Goal: Task Accomplishment & Management: Manage account settings

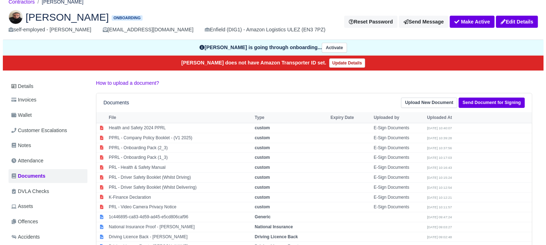
scroll to position [36, 0]
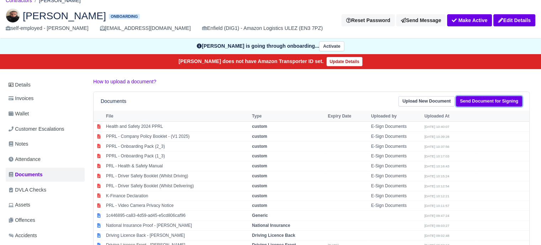
click at [482, 101] on link "Send Document for Signing" at bounding box center [489, 101] width 66 height 10
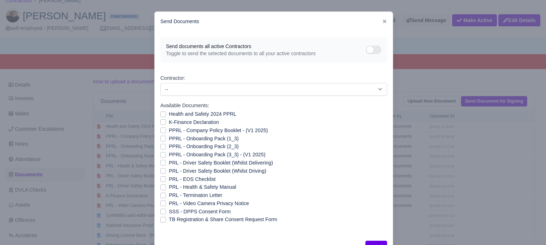
click at [165, 155] on div "PPRL - Onboarding Pack (3_3) - (V1 2025)" at bounding box center [273, 154] width 227 height 8
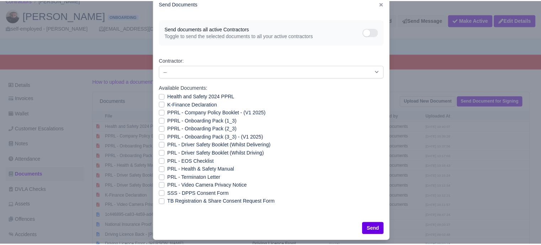
scroll to position [26, 0]
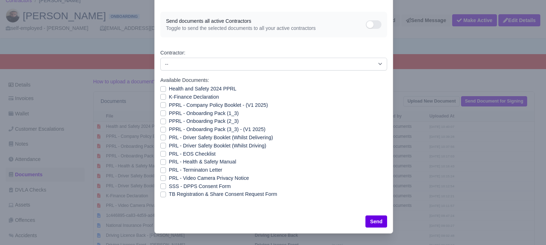
click at [169, 128] on label "PPRL - Onboarding Pack (3_3) - (V1 2025)" at bounding box center [217, 129] width 97 height 8
click at [160, 128] on input "PPRL - Onboarding Pack (3_3) - (V1 2025)" at bounding box center [163, 128] width 6 height 6
checkbox input "true"
click at [373, 223] on button "Send" at bounding box center [376, 221] width 22 height 12
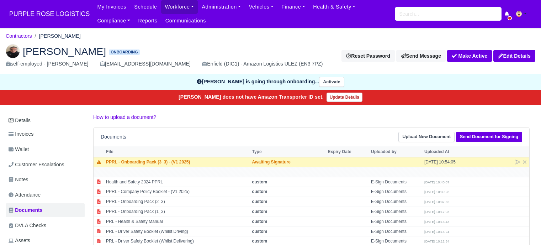
scroll to position [36, 0]
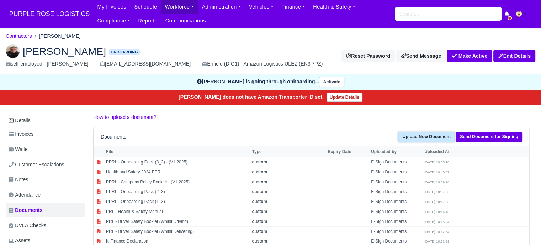
drag, startPoint x: 429, startPoint y: 136, endPoint x: 371, endPoint y: 140, distance: 58.4
click at [429, 136] on link "Upload New Document" at bounding box center [426, 137] width 56 height 10
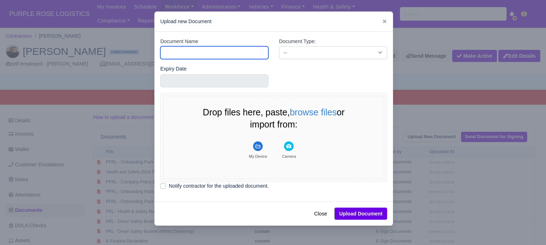
click at [203, 55] on input "Document Name" at bounding box center [214, 52] width 108 height 13
type input "Driver License"
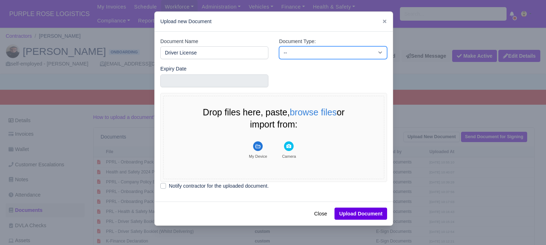
click at [313, 56] on select "-- Accounting Engagement Letter Age Verification Confirmation Background Check …" at bounding box center [333, 52] width 108 height 13
select select "driver-licence-declaration"
click at [279, 46] on select "-- Accounting Engagement Letter Age Verification Confirmation Background Check …" at bounding box center [333, 52] width 108 height 13
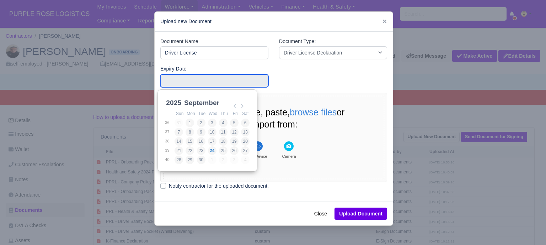
click at [230, 82] on input "Use the arrow keys to pick a date" at bounding box center [214, 80] width 108 height 13
click at [318, 86] on div "Expiry Date" at bounding box center [273, 79] width 237 height 28
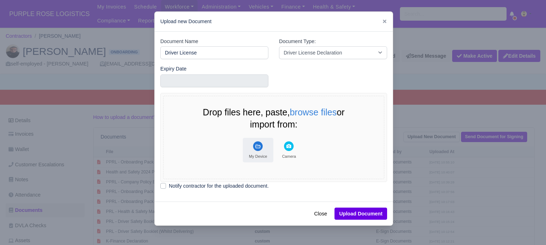
click at [258, 146] on rect "File Uploader" at bounding box center [258, 146] width 10 height 10
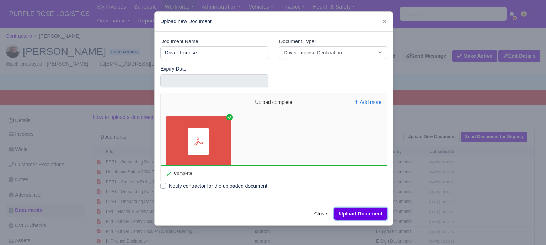
click at [370, 214] on button "Upload Document" at bounding box center [361, 213] width 53 height 12
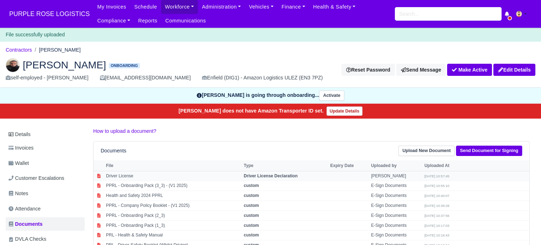
click at [297, 175] on td "Driver License Declaration" at bounding box center [285, 176] width 86 height 10
select select "driver-licence-declaration"
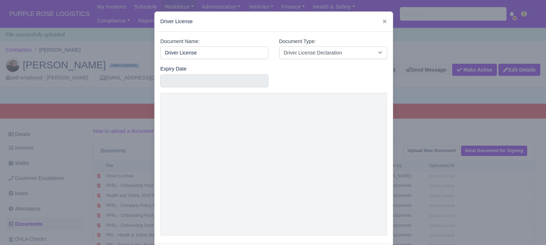
click at [411, 153] on div at bounding box center [273, 122] width 546 height 245
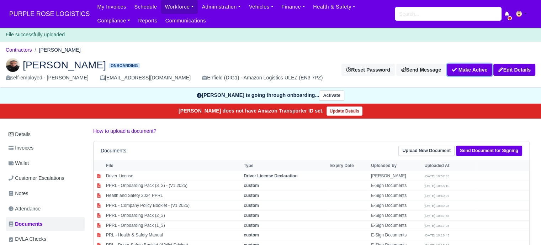
click at [475, 71] on button "Make Active" at bounding box center [469, 70] width 45 height 12
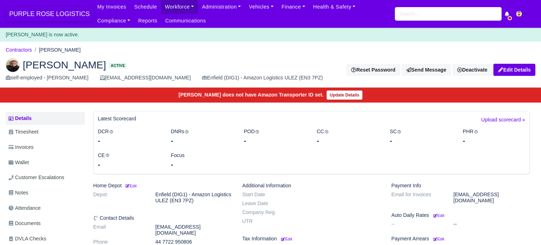
click at [46, 14] on span "PURPLE ROSE LOGISTICS" at bounding box center [49, 14] width 87 height 14
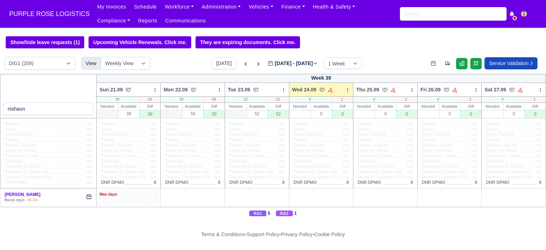
type input "nishaun"
click at [133, 200] on div "Max days" at bounding box center [128, 197] width 61 height 15
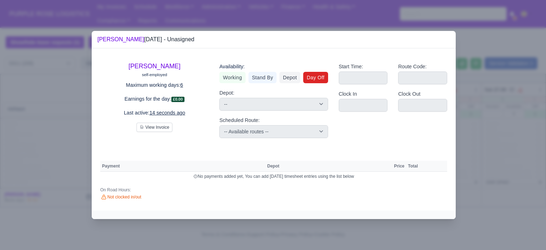
click at [311, 77] on link "Day Off" at bounding box center [315, 77] width 25 height 11
select select
select select "na"
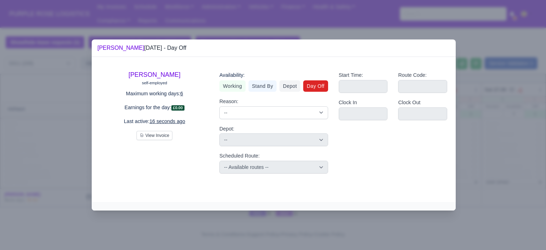
click at [479, 142] on div at bounding box center [273, 125] width 546 height 250
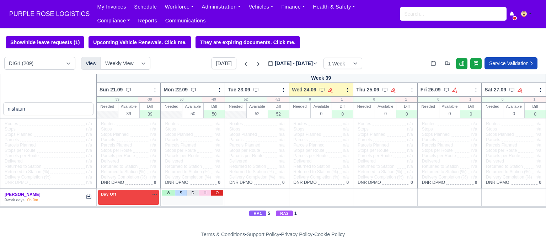
click at [212, 194] on link "O" at bounding box center [217, 193] width 12 height 6
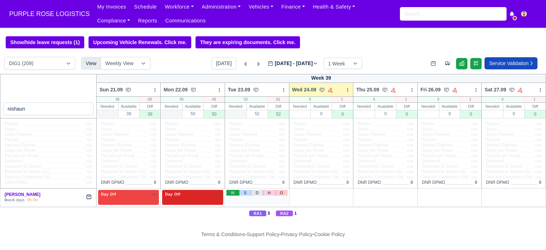
click at [231, 192] on link "W" at bounding box center [232, 193] width 12 height 6
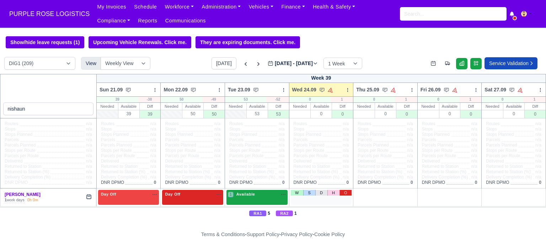
click at [346, 193] on link "O" at bounding box center [345, 193] width 12 height 6
click at [249, 194] on span "Available" at bounding box center [246, 194] width 22 height 5
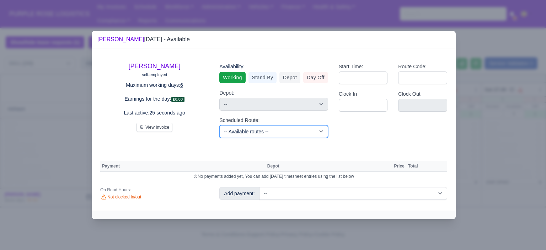
click at [273, 129] on select "-- Available routes -- Standard Parcel - Block of 6 Hours - (SD6) AmFlex RTS Ve…" at bounding box center [273, 131] width 108 height 13
select select "6"
click at [219, 125] on select "-- Available routes -- Standard Parcel - Block of 6 Hours - (SD6) AmFlex RTS Ve…" at bounding box center [273, 131] width 108 height 13
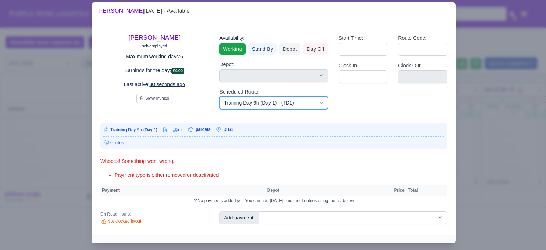
scroll to position [14, 0]
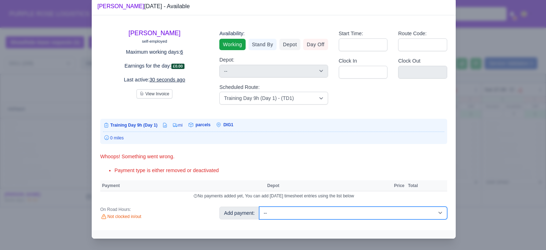
click at [314, 214] on select "-- Additional Hour Support (£14.50) Additional Hour Support (Walkers) (£13.50) …" at bounding box center [353, 213] width 188 height 13
click at [325, 212] on select "-- Additional Hour Support (£14.50) Additional Hour Support (Walkers) (£13.50) …" at bounding box center [353, 213] width 188 height 13
select select "103"
click at [259, 207] on select "-- Additional Hour Support (£14.50) Additional Hour Support (Walkers) (£13.50) …" at bounding box center [353, 213] width 188 height 13
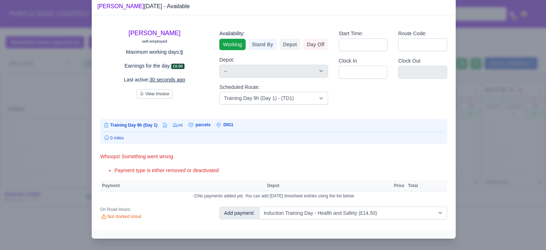
select select "1"
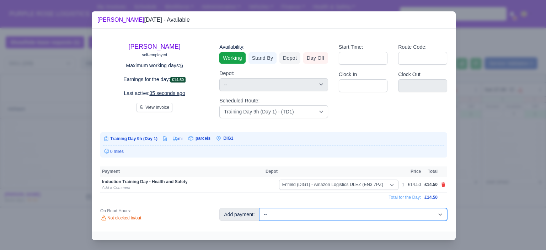
click at [359, 214] on select "-- Additional Hour Support (£14.50) Additional Hour Support (Walkers) (£13.50) …" at bounding box center [353, 214] width 188 height 13
select select "85"
click at [259, 208] on select "-- Additional Hour Support (£14.50) Additional Hour Support (Walkers) (£13.50) …" at bounding box center [353, 214] width 188 height 13
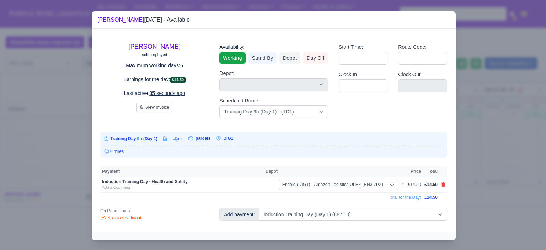
select select "1"
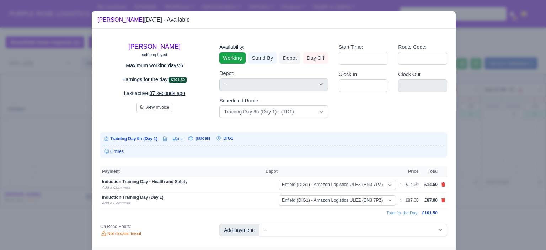
click at [491, 204] on div at bounding box center [273, 125] width 546 height 250
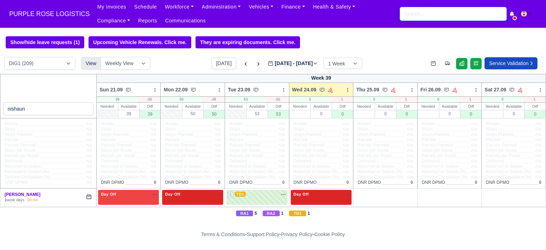
click at [419, 17] on input "search" at bounding box center [453, 14] width 107 height 14
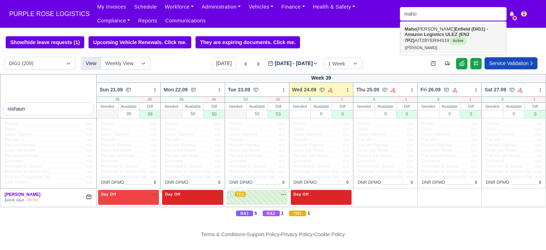
click at [421, 30] on link "Maho moud Mohamed Enfield (DIG1) - Amazon Logistics ULEZ (EN3 7PZ) AIT28YERIHS1…" at bounding box center [453, 38] width 106 height 30
type input "[PERSON_NAME]"
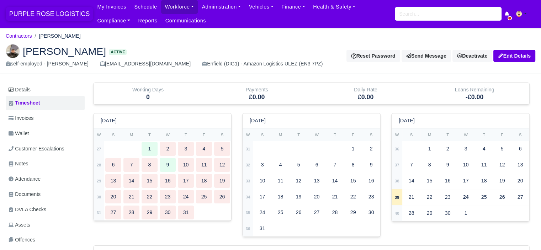
click at [53, 14] on span "PURPLE ROSE LOGISTICS" at bounding box center [49, 14] width 87 height 14
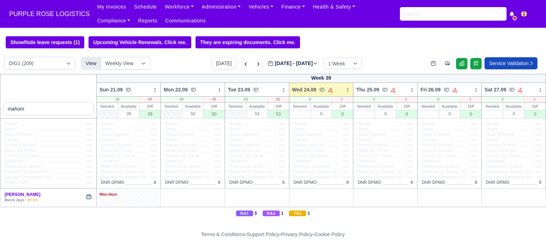
type input "mahom"
click at [141, 196] on div "Max days" at bounding box center [129, 194] width 58 height 6
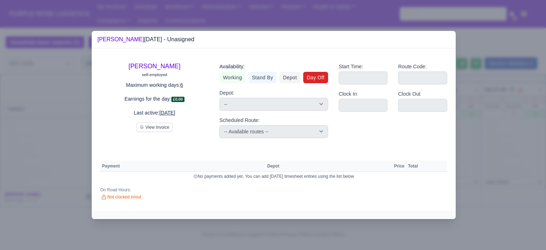
click at [314, 80] on link "Day Off" at bounding box center [315, 77] width 25 height 11
select select
select select "na"
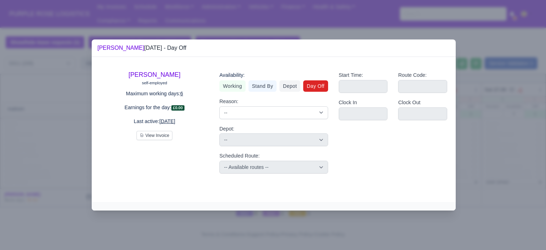
drag, startPoint x: 475, startPoint y: 128, endPoint x: 373, endPoint y: 163, distance: 108.3
click at [471, 130] on div at bounding box center [273, 125] width 546 height 250
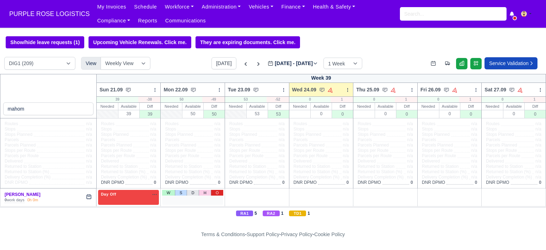
click at [218, 194] on link "O" at bounding box center [217, 193] width 12 height 6
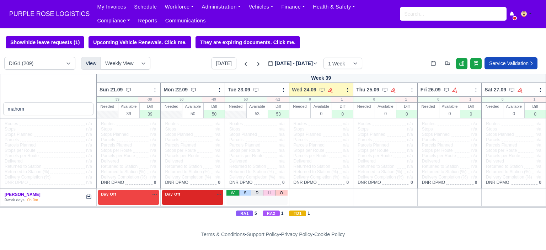
click at [230, 194] on link "W" at bounding box center [232, 193] width 12 height 6
click at [252, 197] on span "Available" at bounding box center [246, 194] width 22 height 5
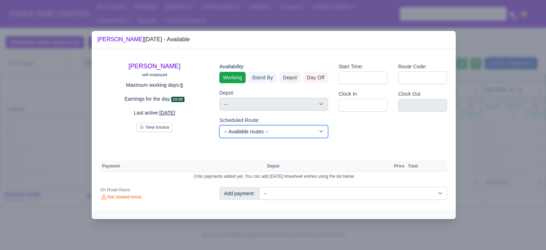
click at [299, 133] on select "-- Available routes -- Standard Parcel - Block of 6 Hours - (SD6) AmFlex RTS Ve…" at bounding box center [273, 131] width 108 height 13
select select "6"
click at [219, 125] on select "-- Available routes -- Standard Parcel - Block of 6 Hours - (SD6) AmFlex RTS Ve…" at bounding box center [273, 131] width 108 height 13
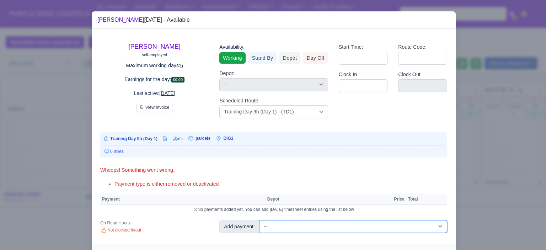
click at [350, 223] on select "-- Additional Hour Support (£14.50) Additional Hour Support (Walkers) (£13.50) …" at bounding box center [353, 226] width 188 height 13
select select "103"
click at [259, 220] on select "-- Additional Hour Support (£14.50) Additional Hour Support (Walkers) (£13.50) …" at bounding box center [353, 226] width 188 height 13
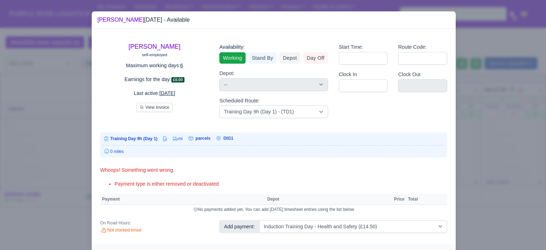
select select "1"
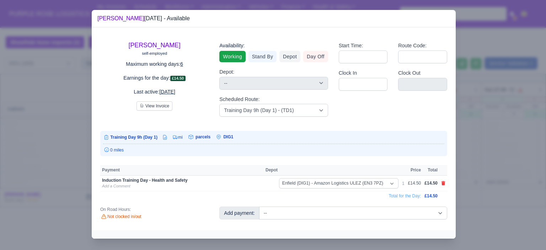
scroll to position [1, 0]
click at [489, 189] on div at bounding box center [273, 125] width 546 height 250
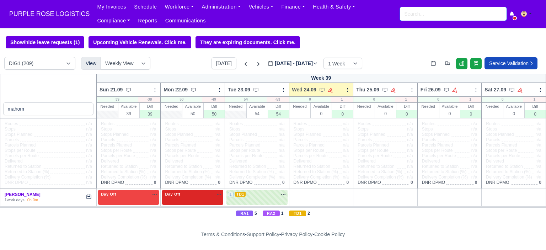
click at [445, 15] on input "search" at bounding box center [453, 14] width 107 height 14
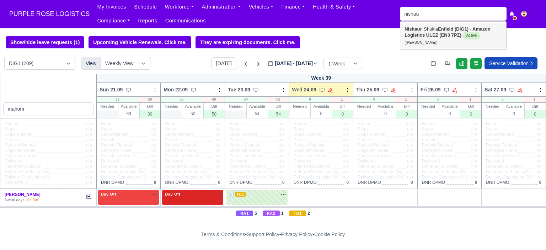
click at [443, 35] on strong "Enfield (DIG1) - Amazon Logistics ULEZ (EN3 7PZ)" at bounding box center [448, 31] width 86 height 11
type input "[PERSON_NAME]"
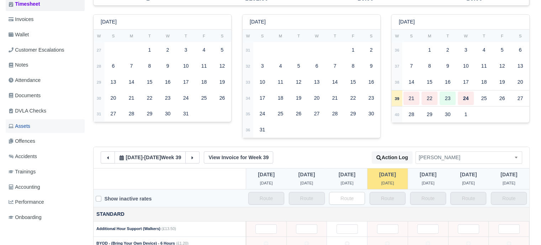
scroll to position [142, 0]
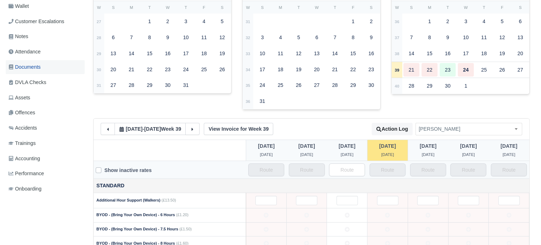
drag, startPoint x: 39, startPoint y: 66, endPoint x: 104, endPoint y: 79, distance: 65.9
click at [39, 66] on span "Documents" at bounding box center [25, 67] width 32 height 8
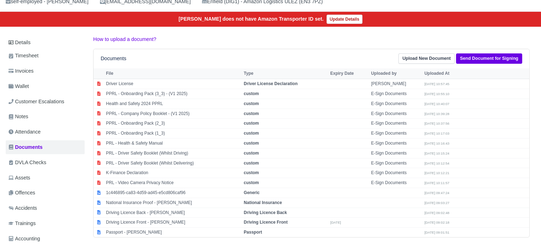
scroll to position [107, 0]
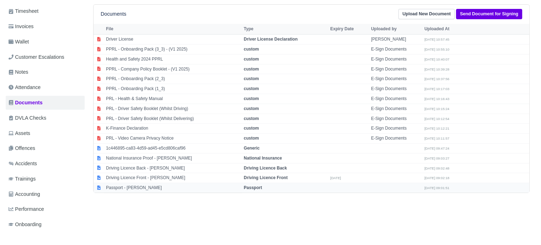
click at [264, 187] on td "Passport" at bounding box center [285, 188] width 86 height 10
select select "passport"
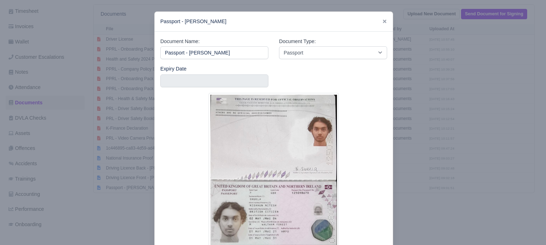
click at [422, 177] on div at bounding box center [273, 122] width 546 height 245
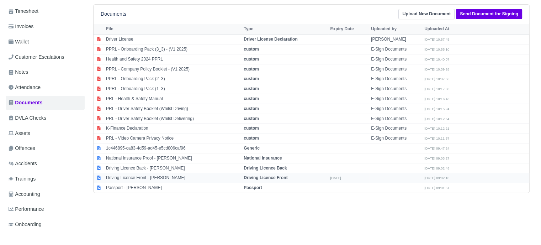
click at [258, 177] on strong "Driving Licence Front" at bounding box center [266, 177] width 44 height 5
select select "driving-licence-front"
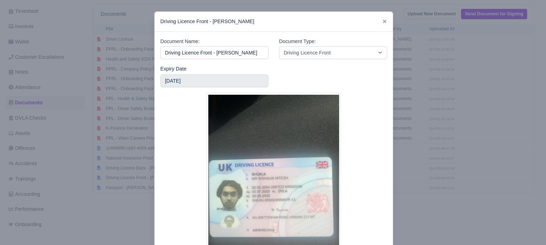
drag, startPoint x: 455, startPoint y: 145, endPoint x: 385, endPoint y: 161, distance: 71.1
click at [454, 145] on div at bounding box center [273, 122] width 546 height 245
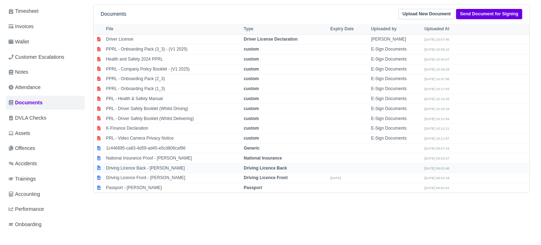
click at [287, 167] on td "Driving Licence Back" at bounding box center [285, 168] width 86 height 10
select select "driving-licence-back"
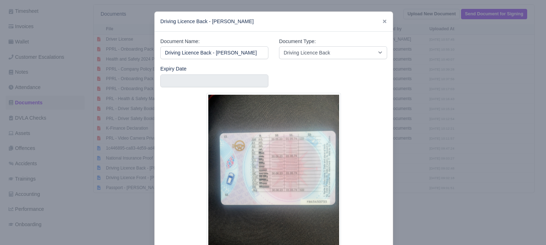
click at [432, 153] on div at bounding box center [273, 122] width 546 height 245
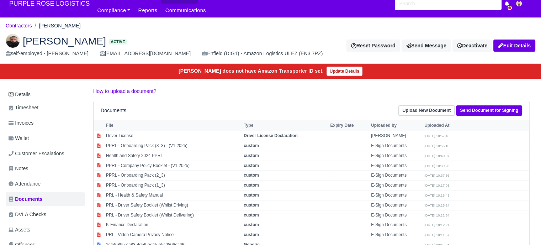
scroll to position [0, 0]
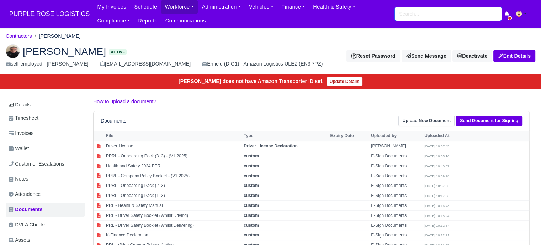
click at [416, 17] on input "search" at bounding box center [448, 14] width 107 height 14
type input "dawid"
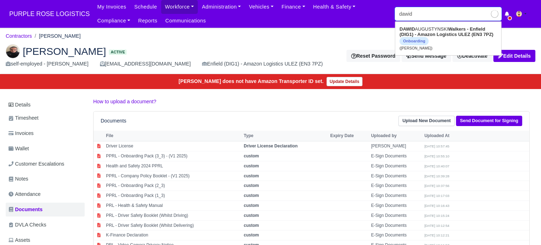
type input "dawid AUGUSTYNSKI"
click at [421, 42] on span "Onboarding" at bounding box center [413, 41] width 29 height 8
type input "DAWID AUGUSTYNSKI"
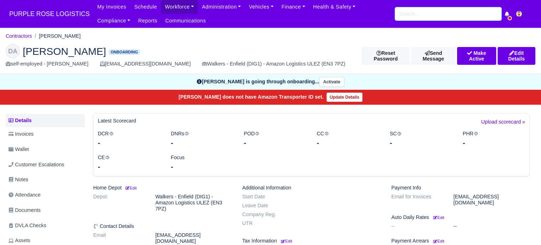
click at [423, 17] on input "search" at bounding box center [448, 14] width 107 height 14
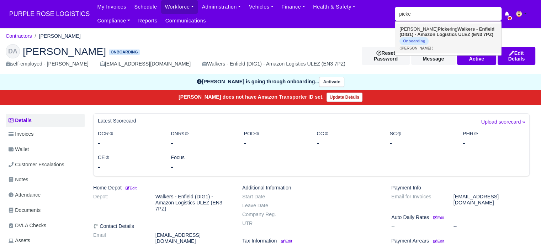
click at [406, 37] on span "Onboarding" at bounding box center [413, 41] width 29 height 8
type input "[PERSON_NAME]"
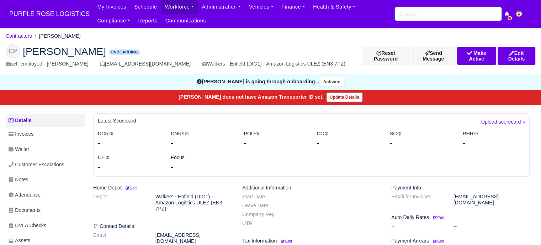
click at [445, 11] on input "search" at bounding box center [448, 14] width 107 height 14
click at [44, 16] on span "PURPLE ROSE LOGISTICS" at bounding box center [49, 14] width 87 height 14
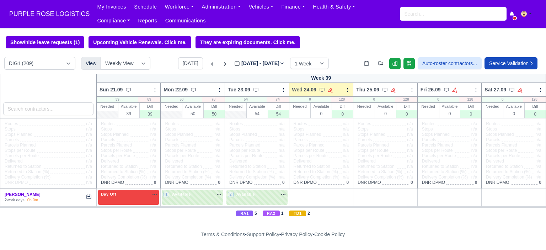
select select "5"
click at [4, 58] on select "DIG1 (209) DAK1 (1) GIMD (60)" at bounding box center [39, 63] width 71 height 13
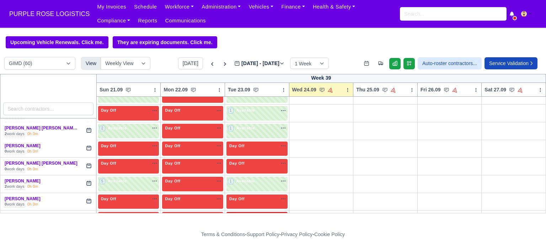
scroll to position [142, 0]
